Goal: Task Accomplishment & Management: Complete application form

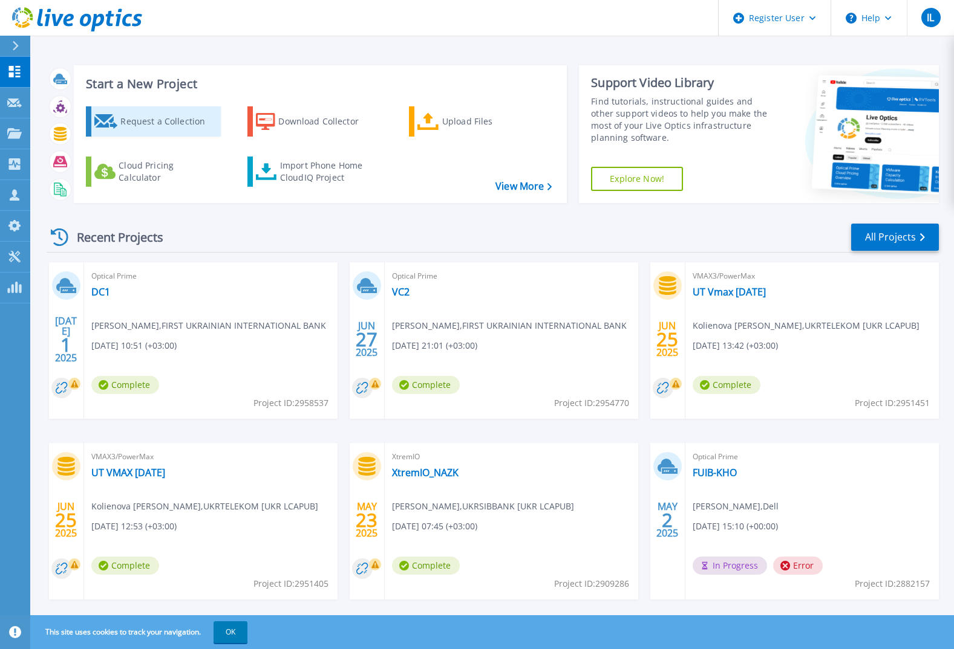
click at [182, 120] on div "Request a Collection" at bounding box center [168, 121] width 97 height 24
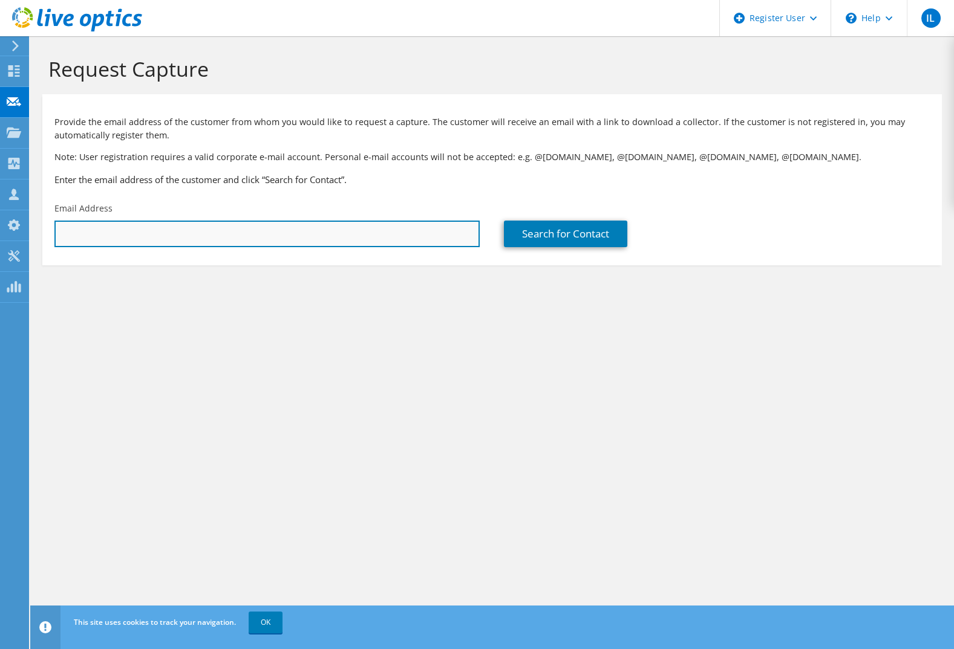
click at [278, 234] on input "text" at bounding box center [266, 234] width 425 height 27
paste input "mykhailo.dusheiko@cyberpolice.gov.ua"
type input "mykhailo.dusheiko@cyberpolice.gov.ua"
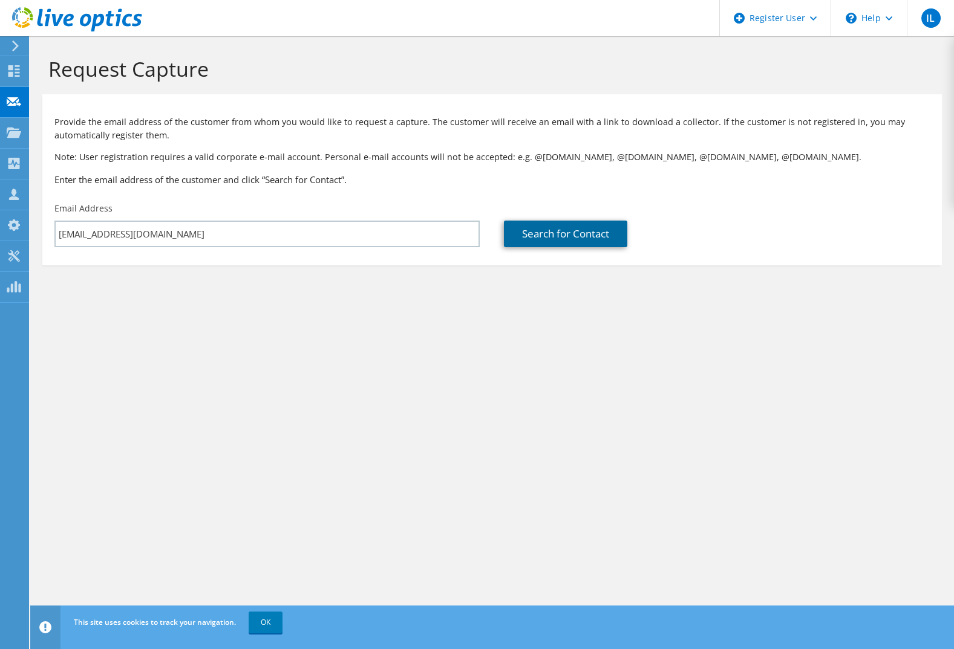
click at [554, 231] on link "Search for Contact" at bounding box center [565, 234] width 123 height 27
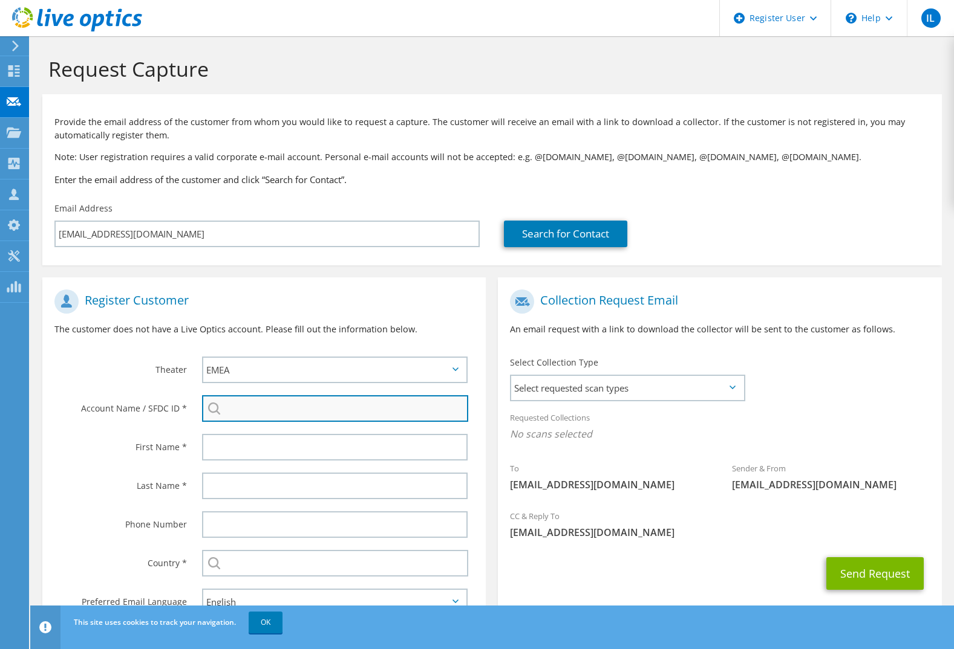
click at [324, 410] on input "search" at bounding box center [335, 408] width 266 height 27
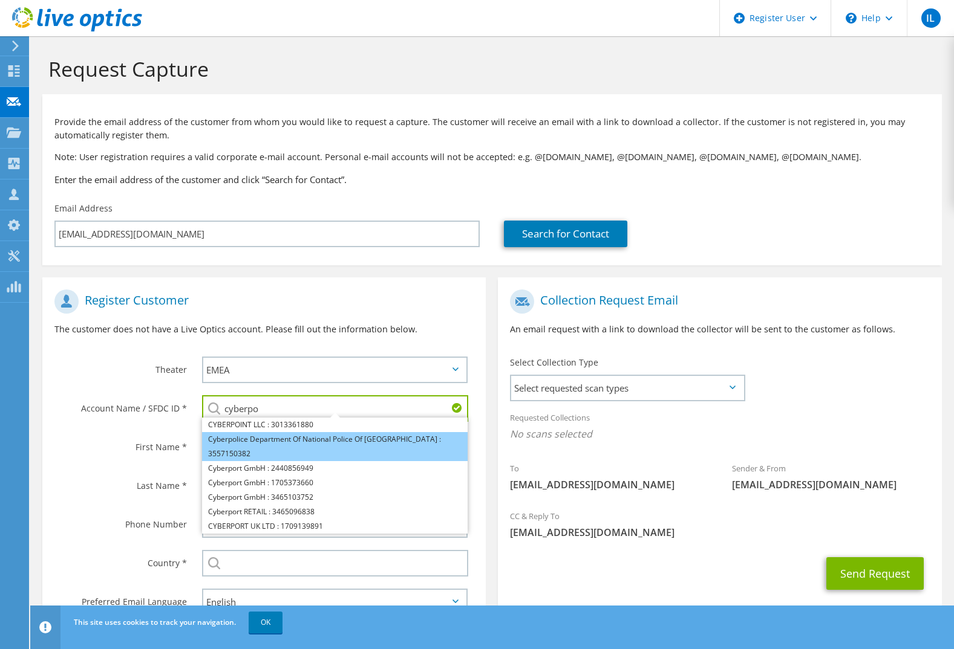
click at [285, 438] on li "Cyberpolice Department Of National Police Of Ukraine : 3557150382" at bounding box center [334, 446] width 265 height 29
type input "Cyberpolice Department Of National Police Of Ukraine : 3557150382"
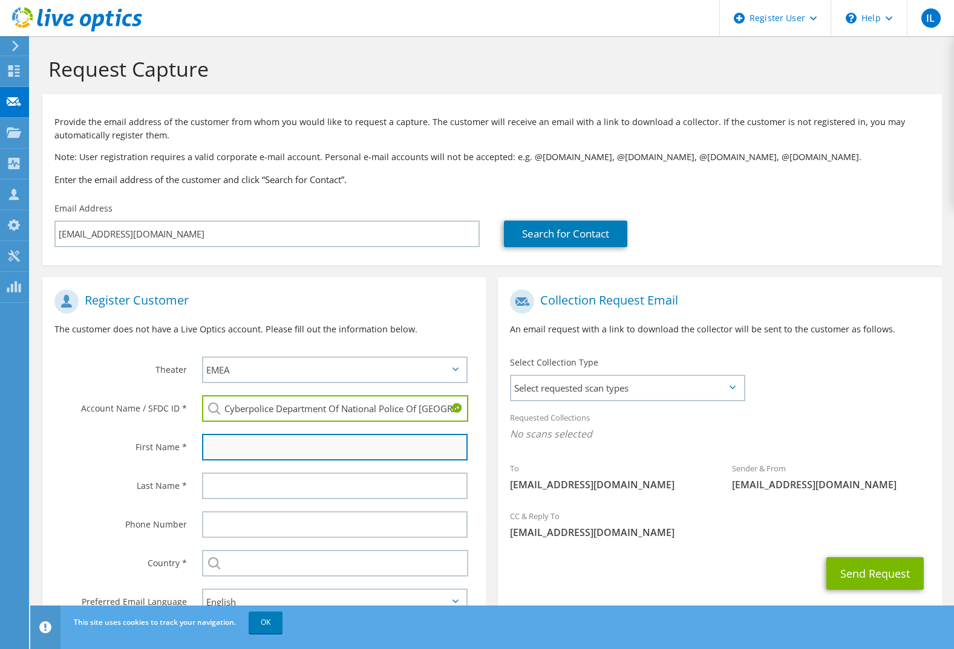
click at [283, 440] on input "text" at bounding box center [334, 447] width 265 height 27
click at [281, 440] on input "text" at bounding box center [334, 447] width 265 height 27
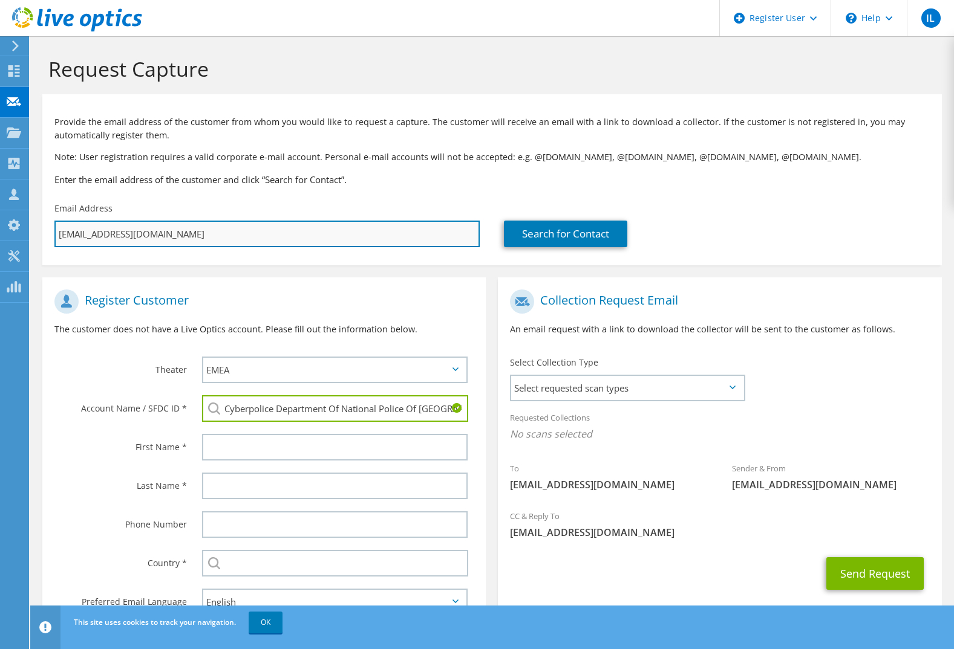
drag, startPoint x: 96, startPoint y: 232, endPoint x: 57, endPoint y: 235, distance: 39.4
click at [57, 235] on input "mykhailo.dusheiko@cyberpolice.gov.ua" at bounding box center [266, 234] width 425 height 27
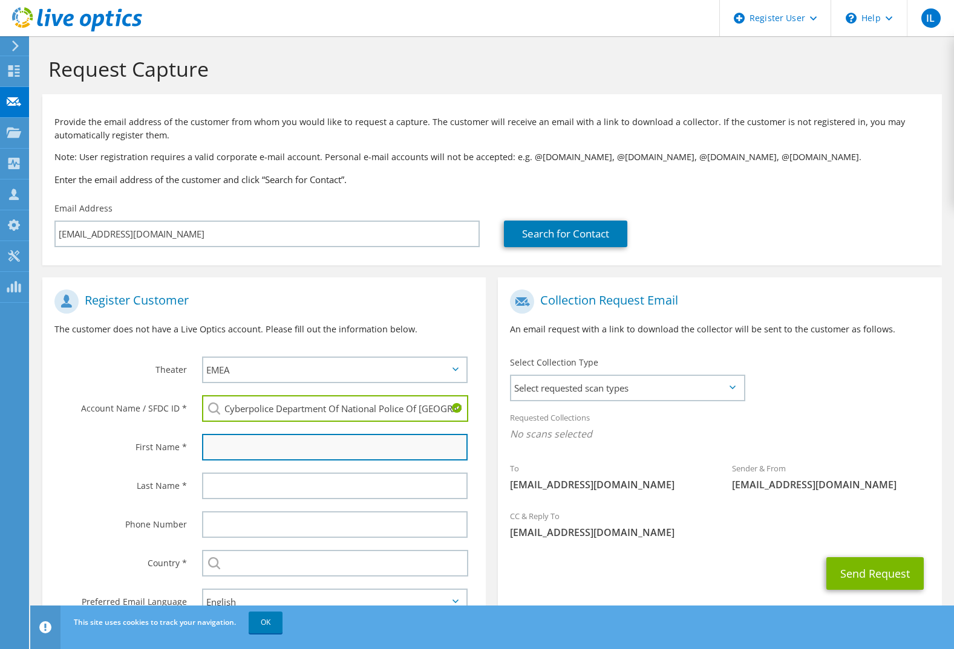
click at [255, 447] on input "text" at bounding box center [334, 447] width 265 height 27
paste input "mykhailo"
type input "Mykhailo"
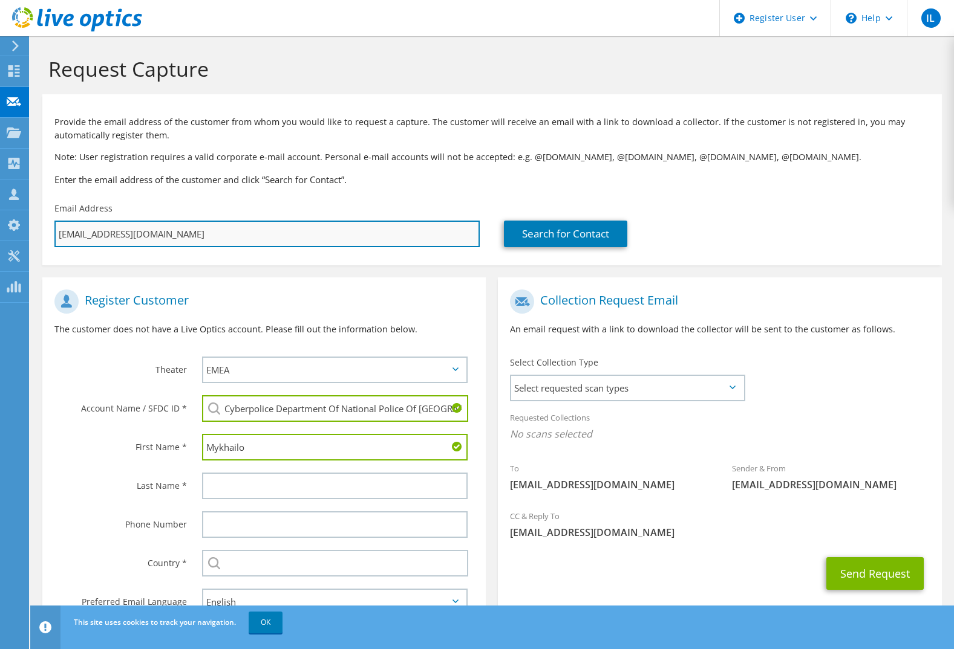
drag, startPoint x: 102, startPoint y: 235, endPoint x: 140, endPoint y: 233, distance: 38.1
click at [140, 233] on input "mykhailo.dusheiko@cyberpolice.gov.ua" at bounding box center [266, 234] width 425 height 27
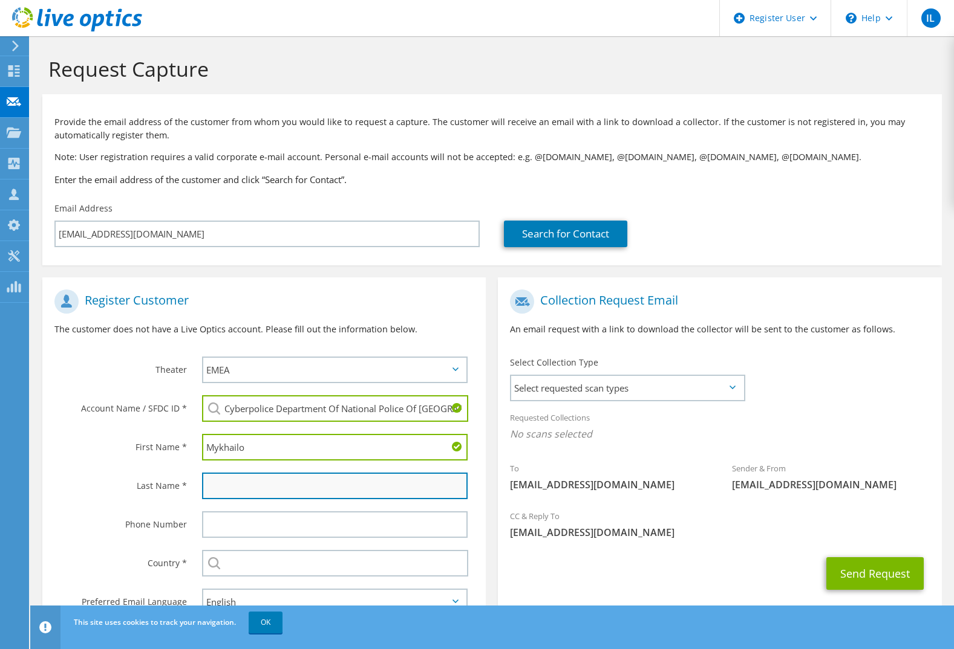
click at [233, 493] on input "text" at bounding box center [334, 486] width 265 height 27
paste input "dusheiko"
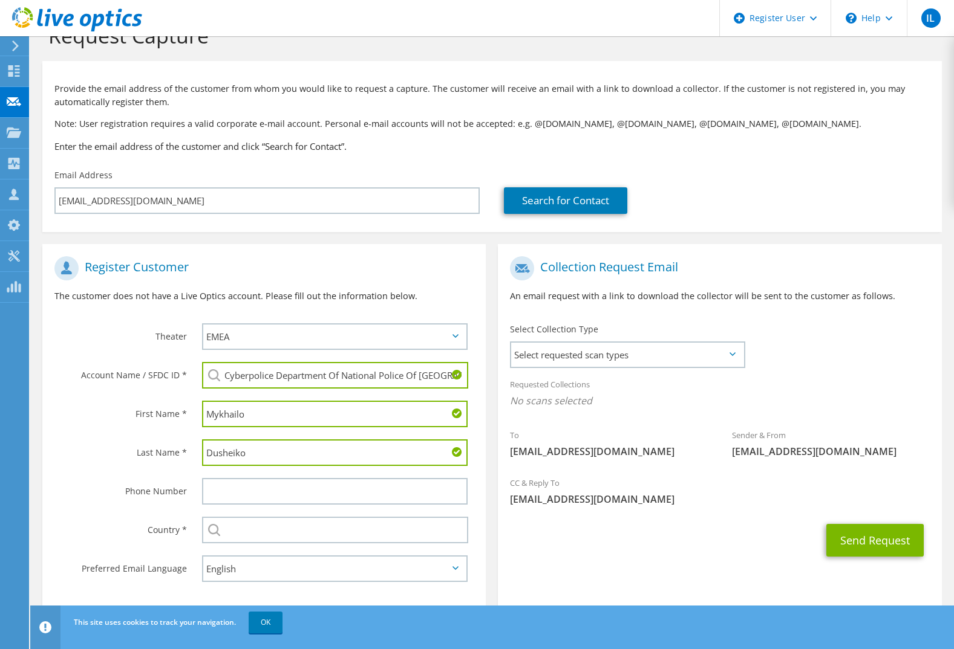
scroll to position [51, 0]
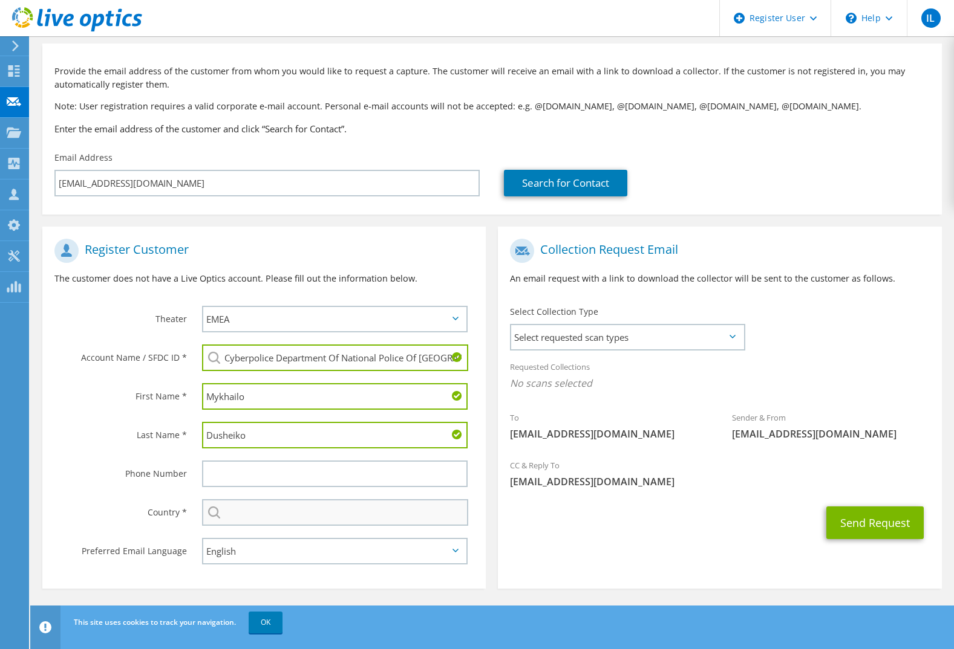
type input "Dusheiko"
click at [282, 515] on input "text" at bounding box center [335, 512] width 266 height 27
type input "Ukraine"
type input "0504431583"
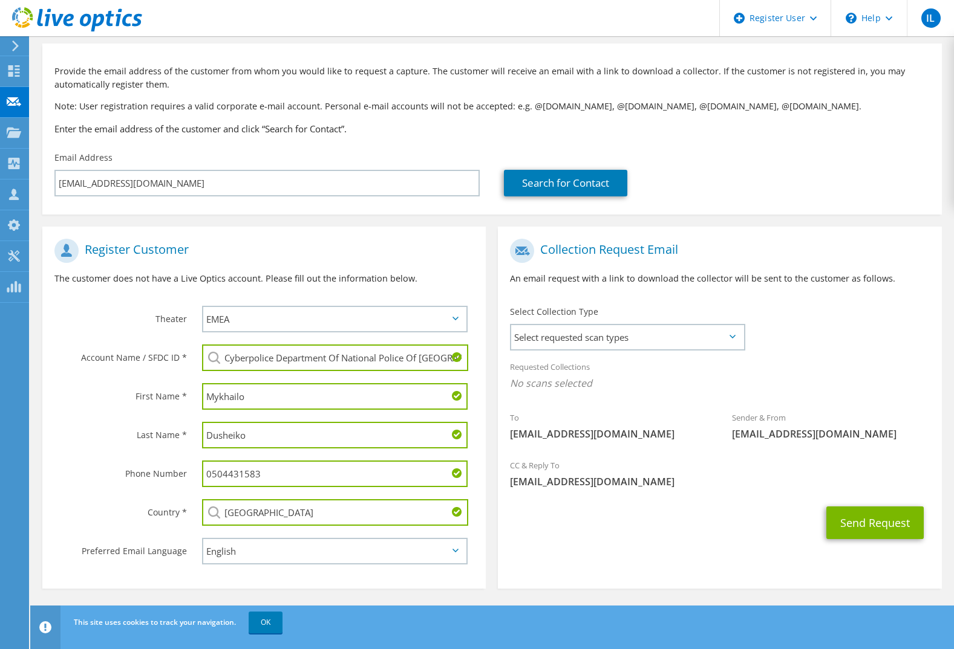
drag, startPoint x: 272, startPoint y: 473, endPoint x: 162, endPoint y: 470, distance: 110.1
click at [162, 470] on div "Phone Number 0504431583" at bounding box center [263, 474] width 443 height 39
click at [551, 536] on div "Send Request" at bounding box center [719, 523] width 443 height 45
click at [603, 341] on span "Select requested scan types" at bounding box center [627, 337] width 232 height 24
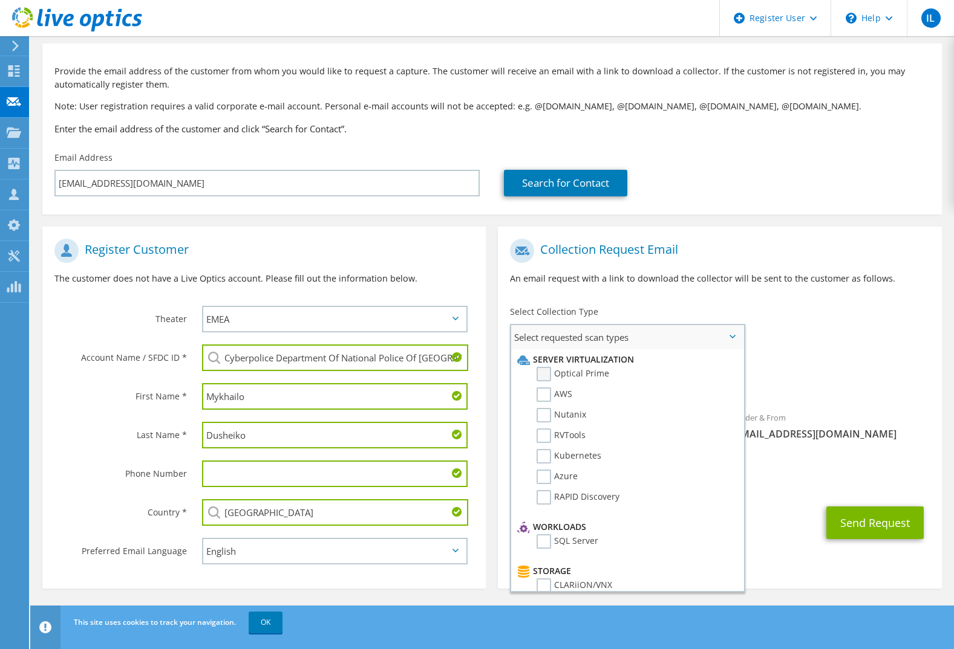
click at [549, 376] on label "Optical Prime" at bounding box center [572, 374] width 73 height 15
click at [0, 0] on input "Optical Prime" at bounding box center [0, 0] width 0 height 0
click at [801, 535] on div "Send Request" at bounding box center [719, 526] width 443 height 45
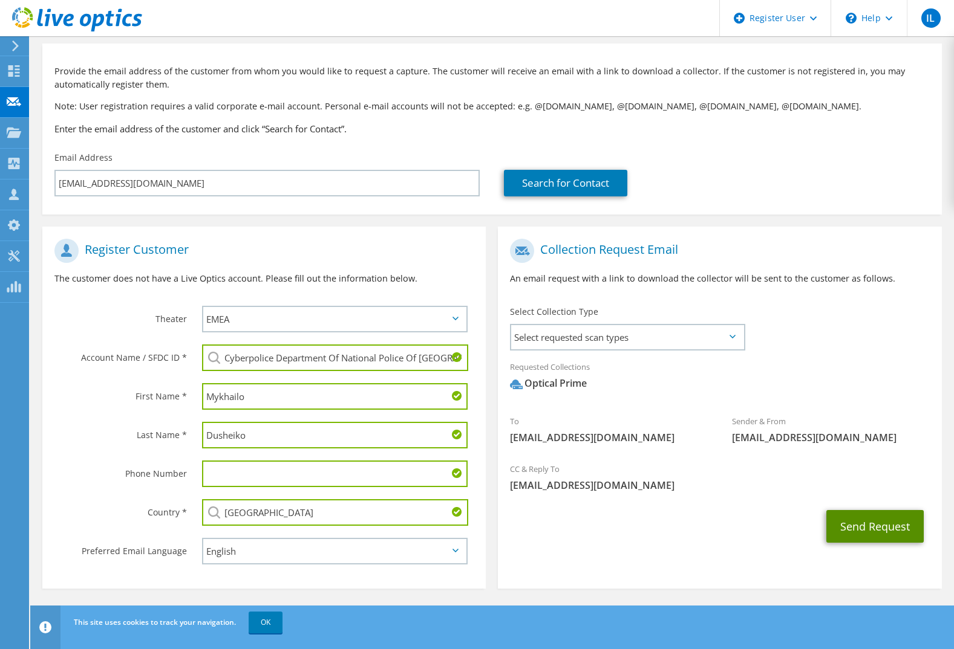
click at [865, 530] on button "Send Request" at bounding box center [874, 526] width 97 height 33
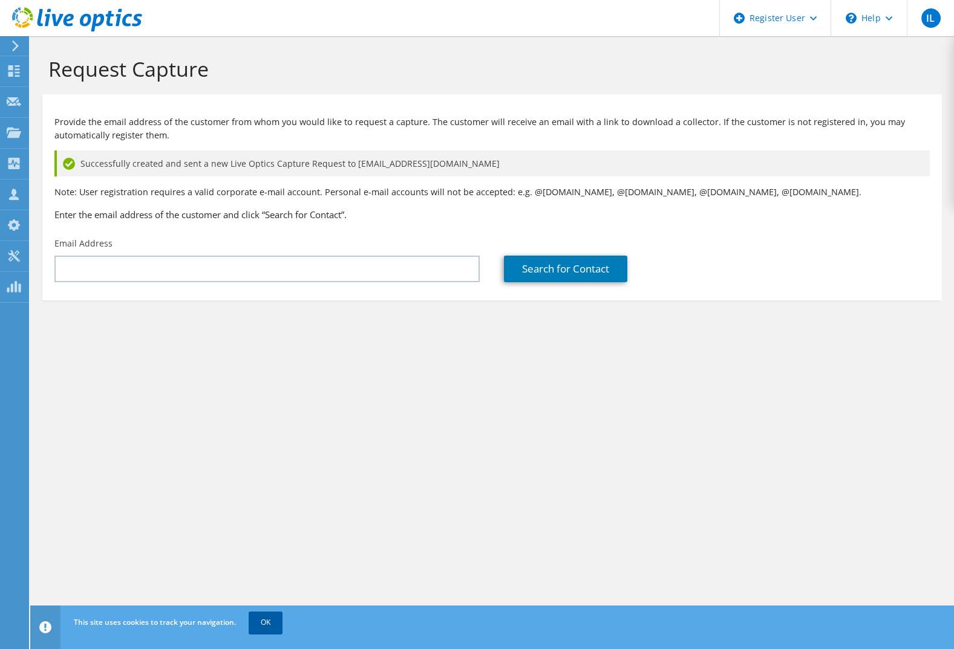
click at [267, 629] on link "OK" at bounding box center [266, 623] width 34 height 22
